Goal: Task Accomplishment & Management: Use online tool/utility

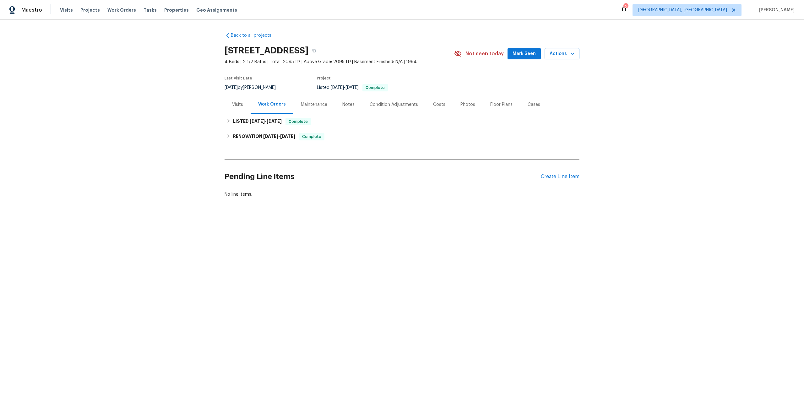
click at [321, 103] on div "Maintenance" at bounding box center [314, 104] width 26 height 6
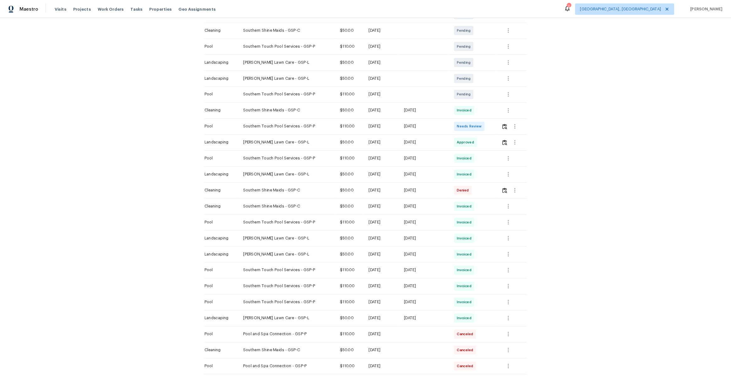
scroll to position [151, 0]
click at [562, 298] on icon "button" at bounding box center [559, 297] width 8 height 8
click at [567, 307] on li "View details" at bounding box center [575, 307] width 44 height 10
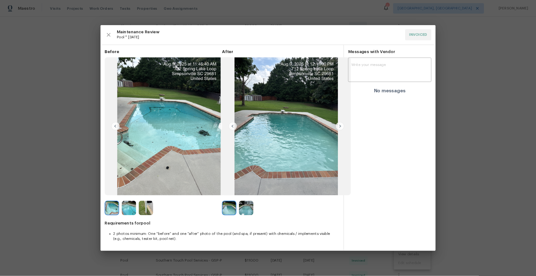
scroll to position [151, 0]
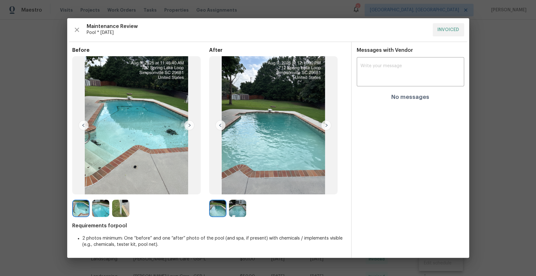
click at [240, 209] on img at bounding box center [237, 208] width 17 height 17
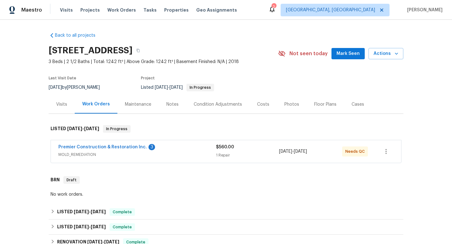
click at [142, 105] on div "Maintenance" at bounding box center [138, 104] width 26 height 6
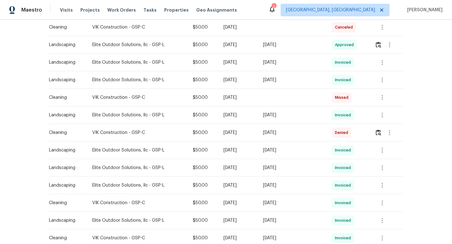
scroll to position [171, 0]
click at [301, 114] on icon "button" at bounding box center [383, 115] width 8 height 8
click at [301, 123] on li "View details" at bounding box center [397, 125] width 44 height 10
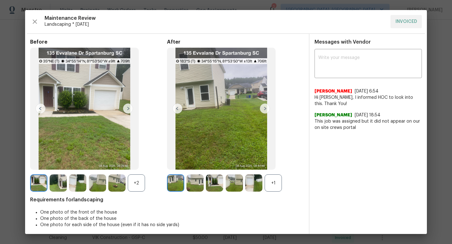
click at [269, 162] on div "+1" at bounding box center [273, 183] width 17 height 17
click at [264, 109] on img at bounding box center [265, 109] width 10 height 10
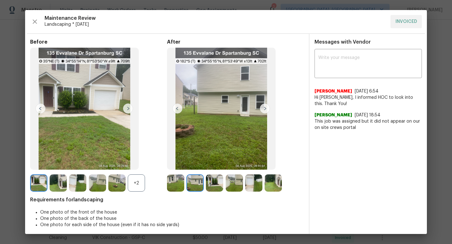
click at [266, 111] on img at bounding box center [265, 109] width 10 height 10
